Goal: Information Seeking & Learning: Check status

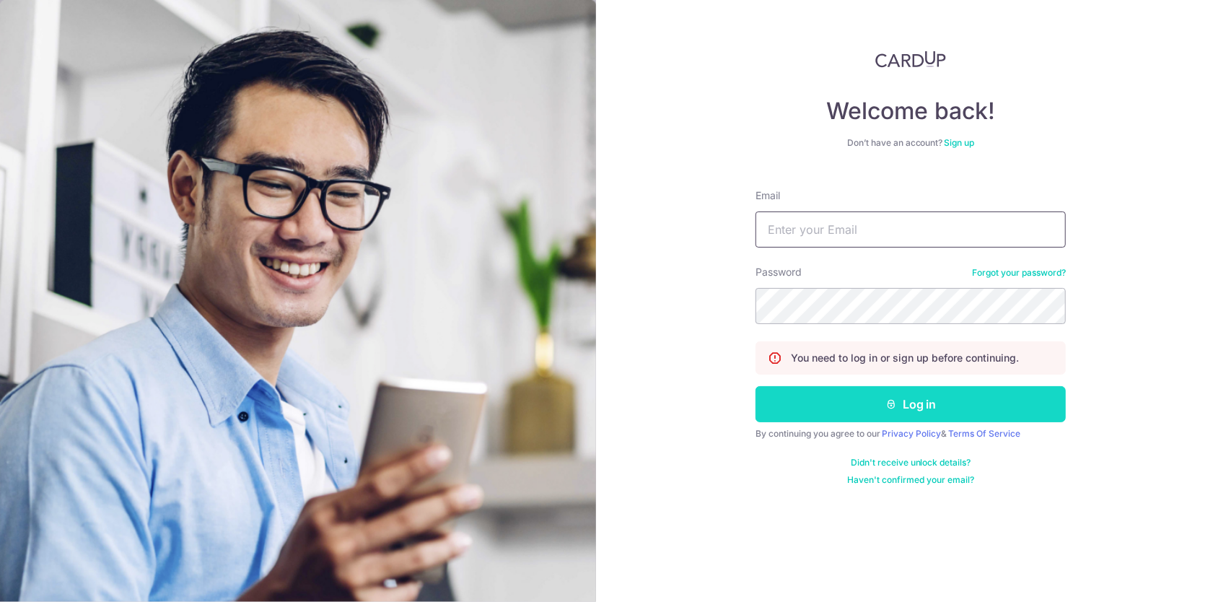
type input "[EMAIL_ADDRESS][DOMAIN_NAME]"
click at [894, 407] on icon "submit" at bounding box center [891, 404] width 12 height 12
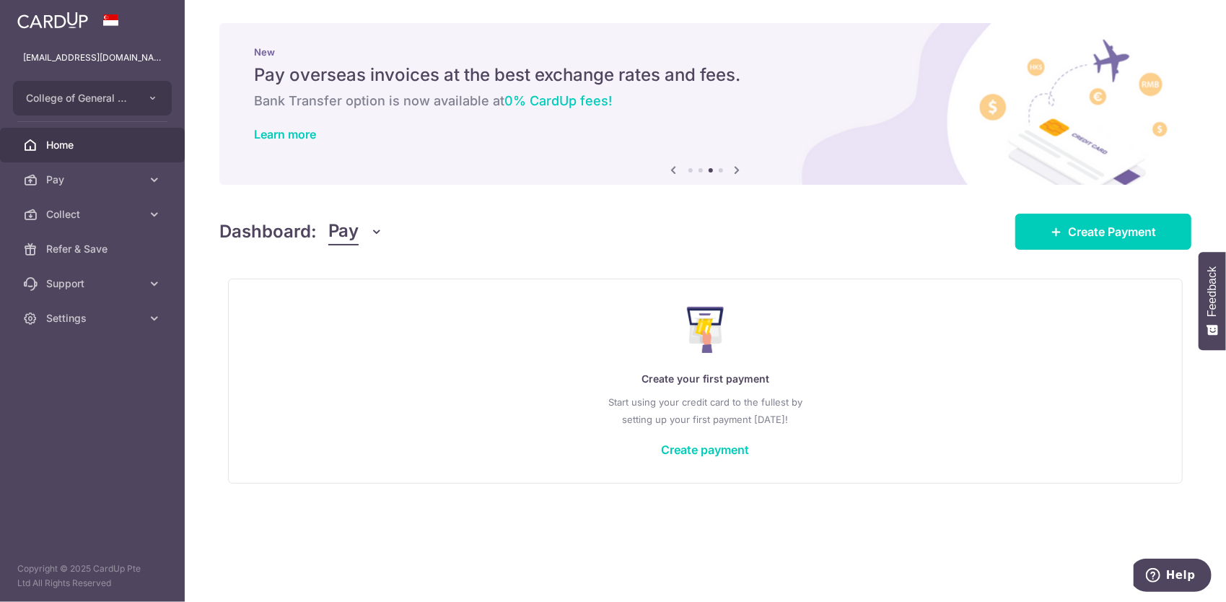
click at [349, 240] on span "Pay" at bounding box center [343, 231] width 30 height 27
click at [343, 302] on link "Collect" at bounding box center [404, 306] width 150 height 35
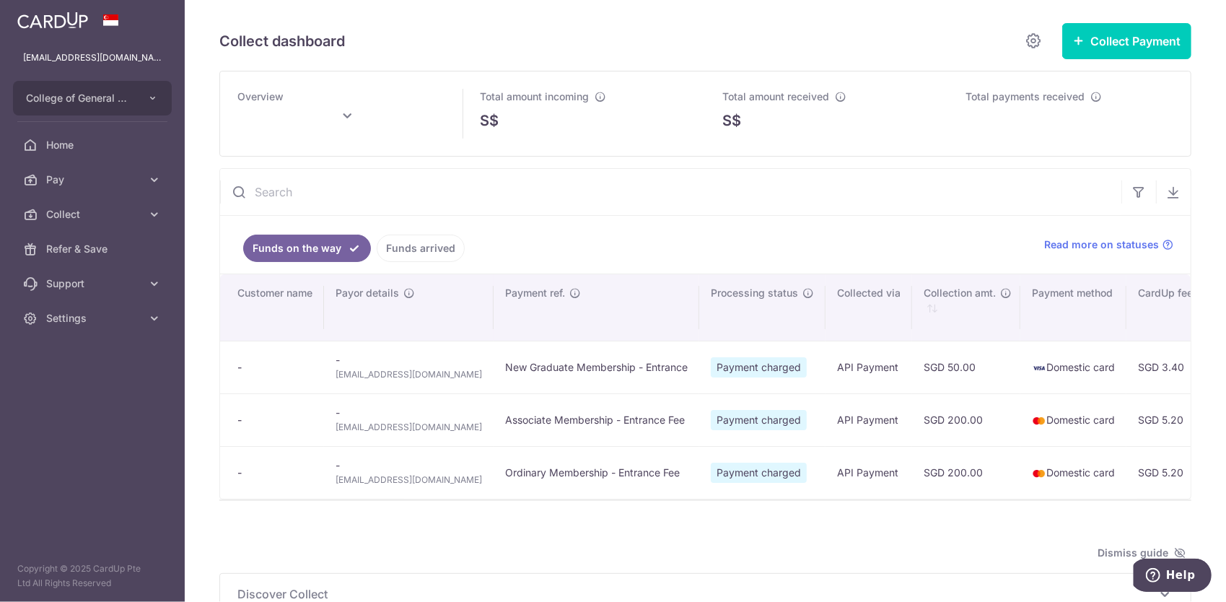
drag, startPoint x: 683, startPoint y: 502, endPoint x: 706, endPoint y: 498, distance: 24.2
click at [706, 496] on div "Search: Customer name Payor details Payment ref. Processing status Collected vi…" at bounding box center [705, 386] width 970 height 224
type input "October 2025"
click at [410, 242] on link "Funds arrived" at bounding box center [421, 247] width 88 height 27
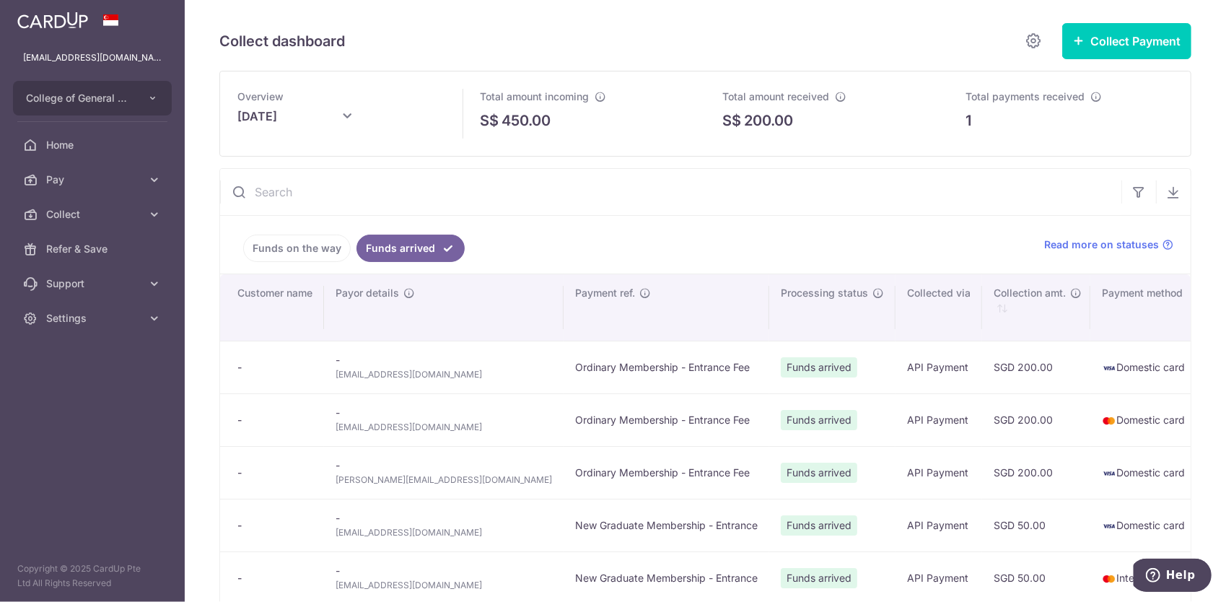
click at [291, 253] on link "Funds on the way" at bounding box center [297, 247] width 108 height 27
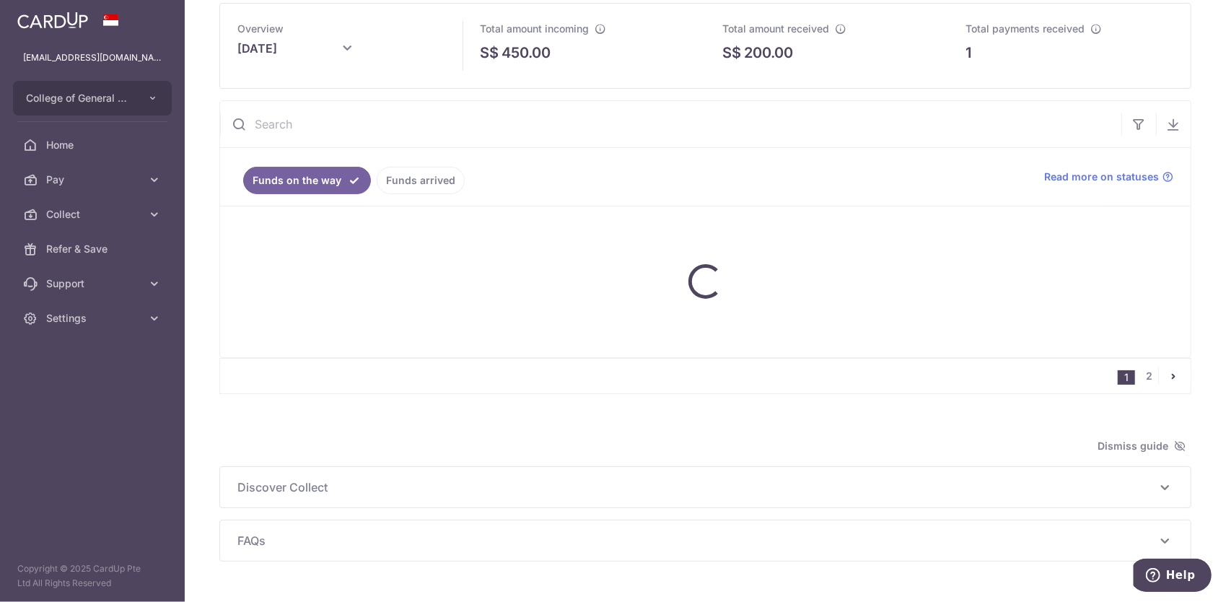
scroll to position [72, 0]
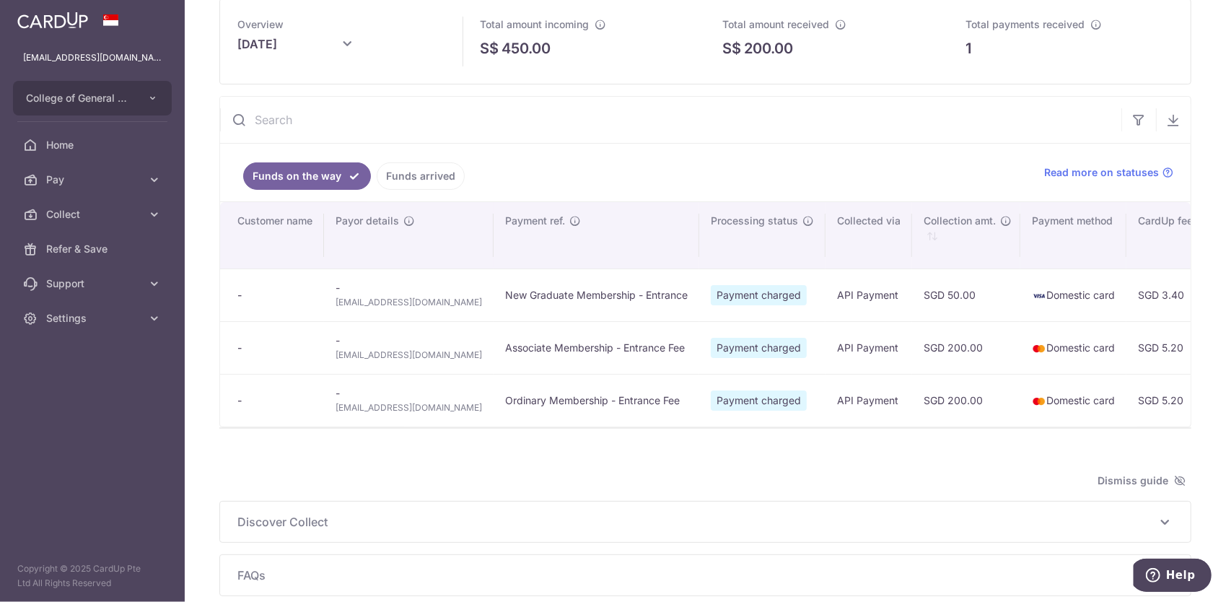
click at [401, 176] on link "Funds arrived" at bounding box center [421, 175] width 88 height 27
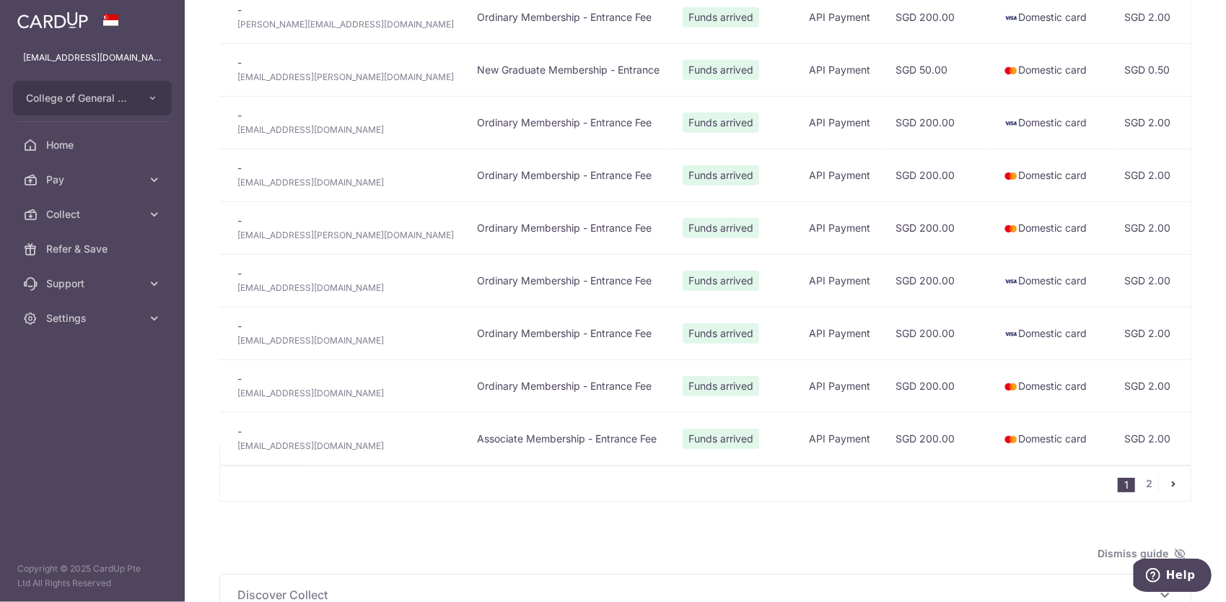
scroll to position [0, 58]
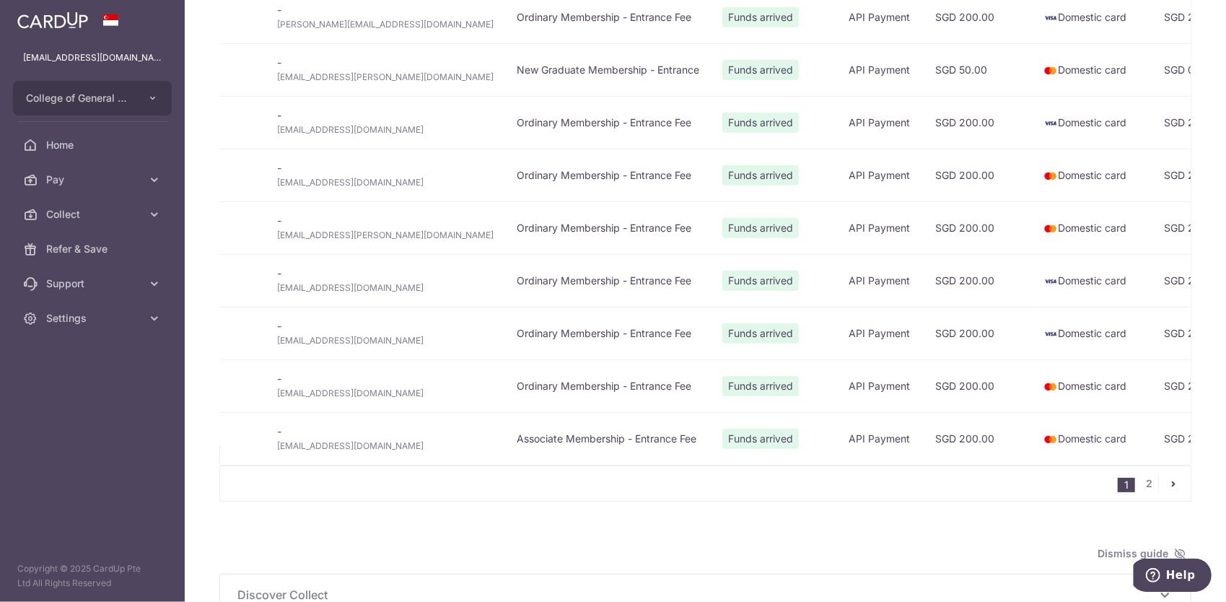
drag, startPoint x: 688, startPoint y: 457, endPoint x: 486, endPoint y: 479, distance: 204.0
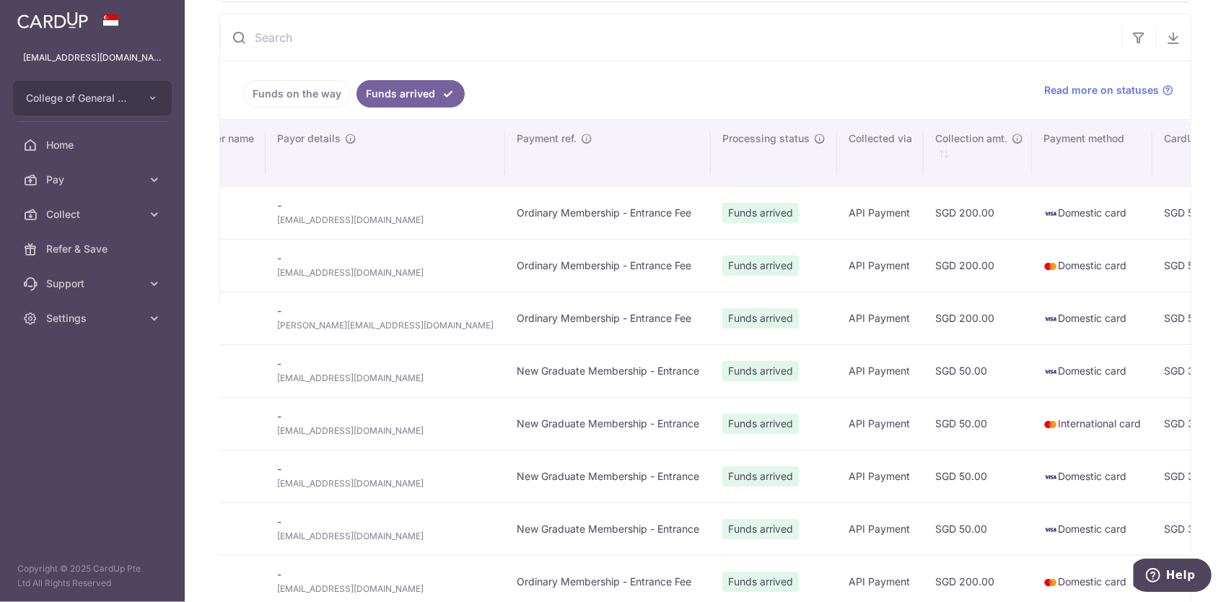
scroll to position [136, 0]
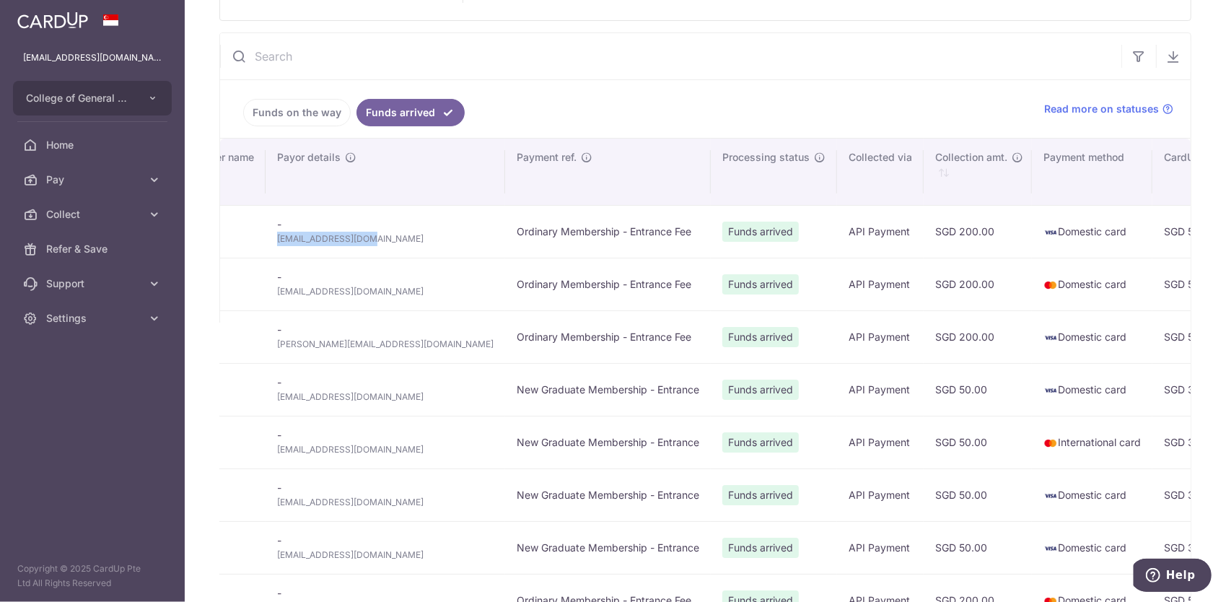
drag, startPoint x: 377, startPoint y: 238, endPoint x: 276, endPoint y: 246, distance: 100.6
click at [276, 246] on td "- weelynteh@gmail.com" at bounding box center [386, 231] width 240 height 53
copy span "weelynteh@gmail.com"
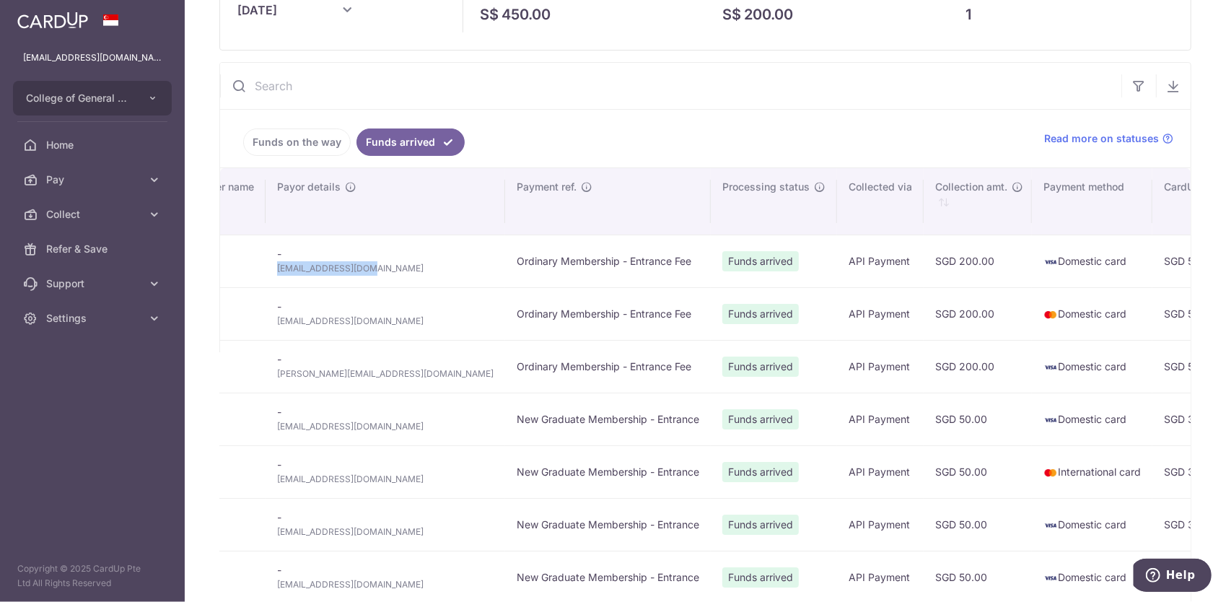
scroll to position [63, 0]
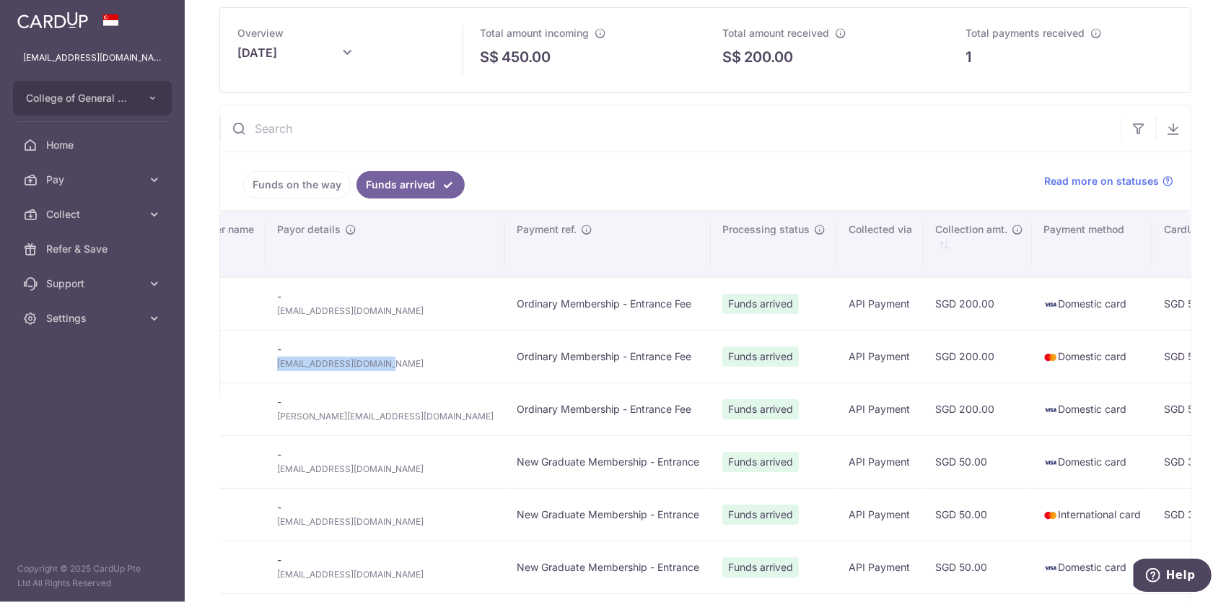
drag, startPoint x: 398, startPoint y: 362, endPoint x: 279, endPoint y: 367, distance: 119.8
click at [279, 367] on span "hsuweicheng@hotmail.com" at bounding box center [385, 363] width 216 height 14
copy span "hsuweicheng@hotmail.com"
drag, startPoint x: 384, startPoint y: 516, endPoint x: 274, endPoint y: 519, distance: 109.7
click at [274, 519] on td "- cloudy4days@gmail.com" at bounding box center [386, 514] width 240 height 53
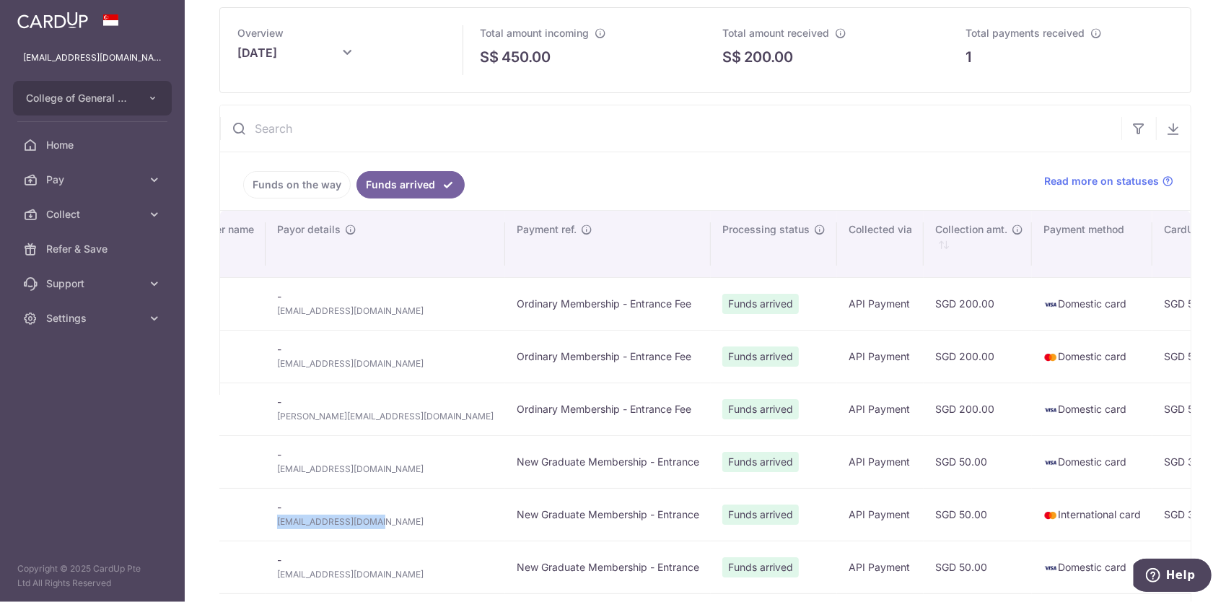
copy span "cloudy4days@gmail.com"
click at [296, 188] on link "Funds on the way" at bounding box center [297, 184] width 108 height 27
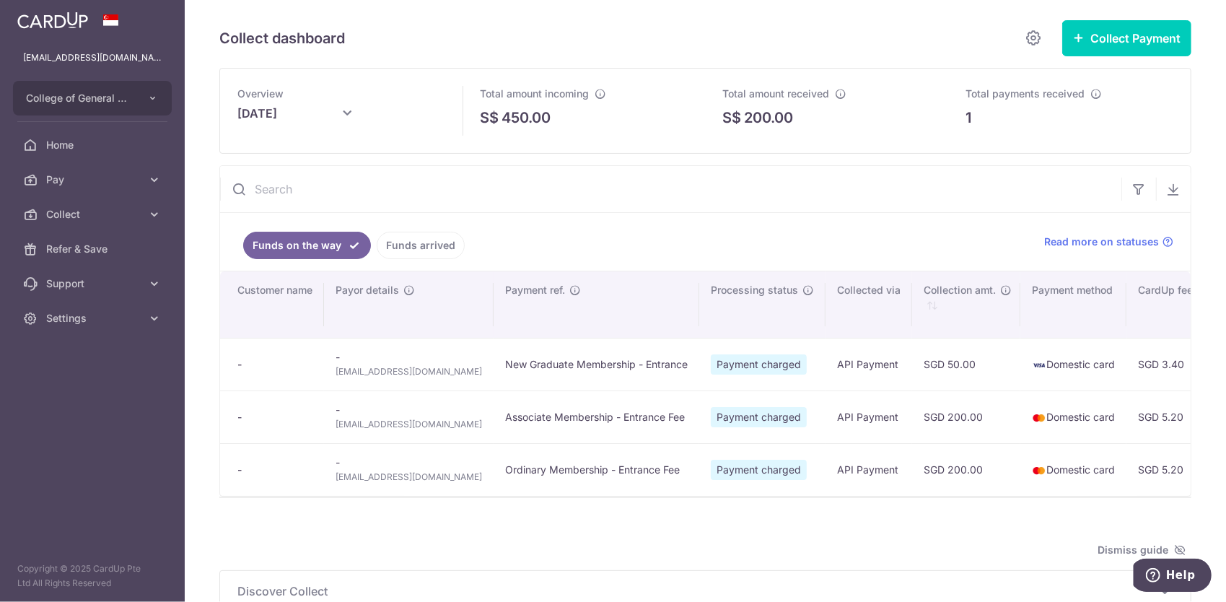
scroll to position [0, 0]
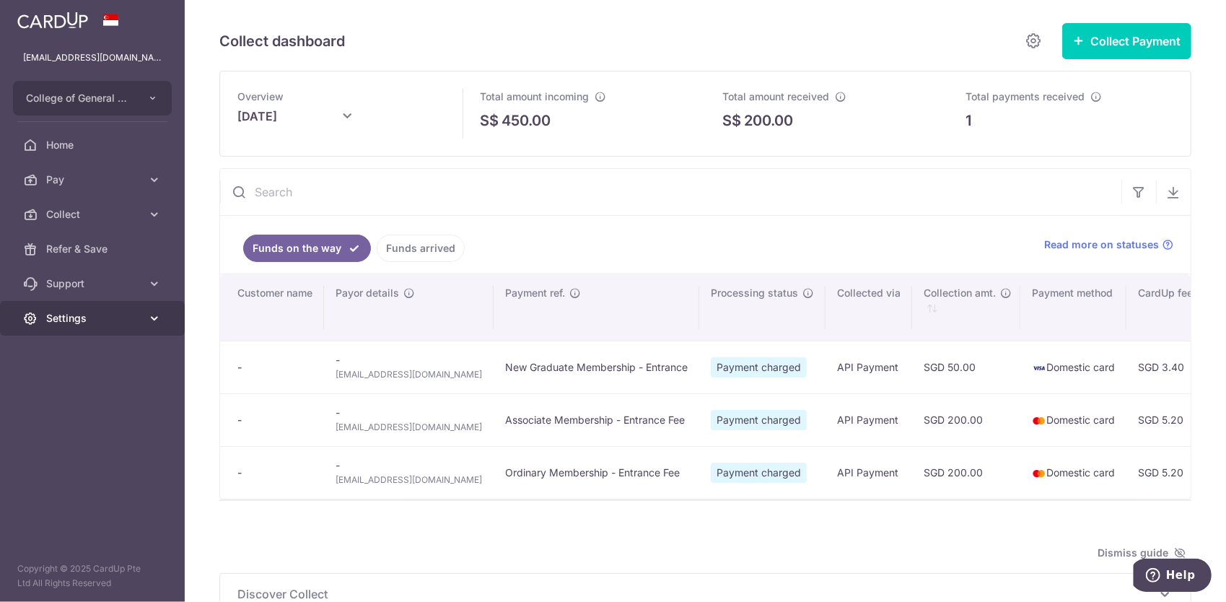
click at [48, 320] on span "Settings" at bounding box center [93, 318] width 95 height 14
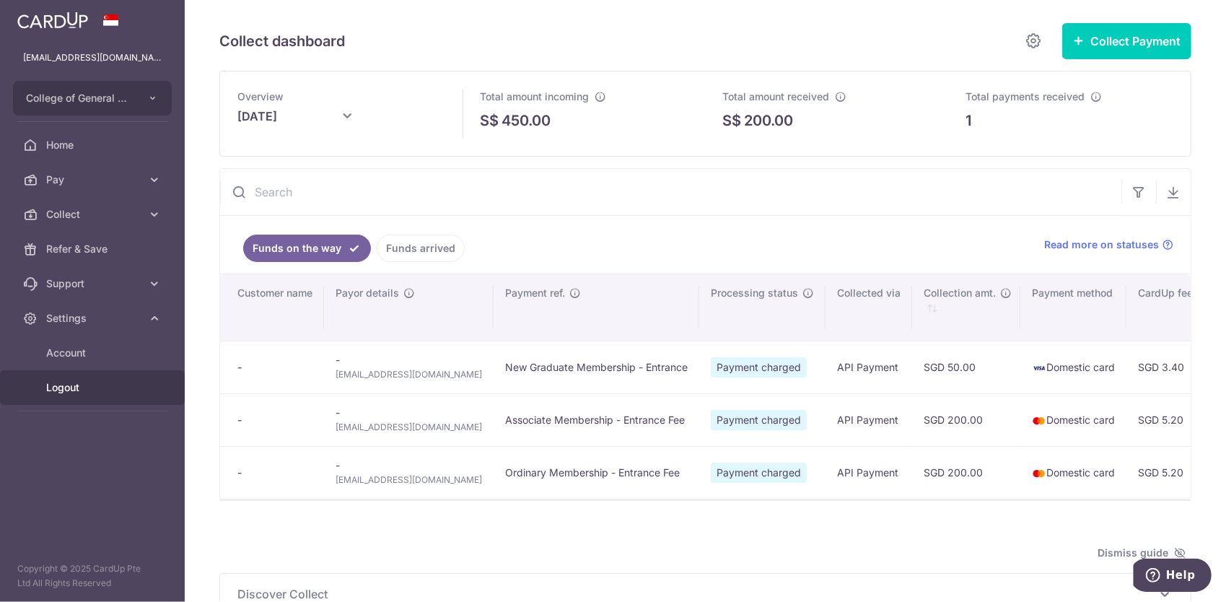
click at [55, 389] on span "Logout" at bounding box center [93, 387] width 95 height 14
